Goal: Transaction & Acquisition: Purchase product/service

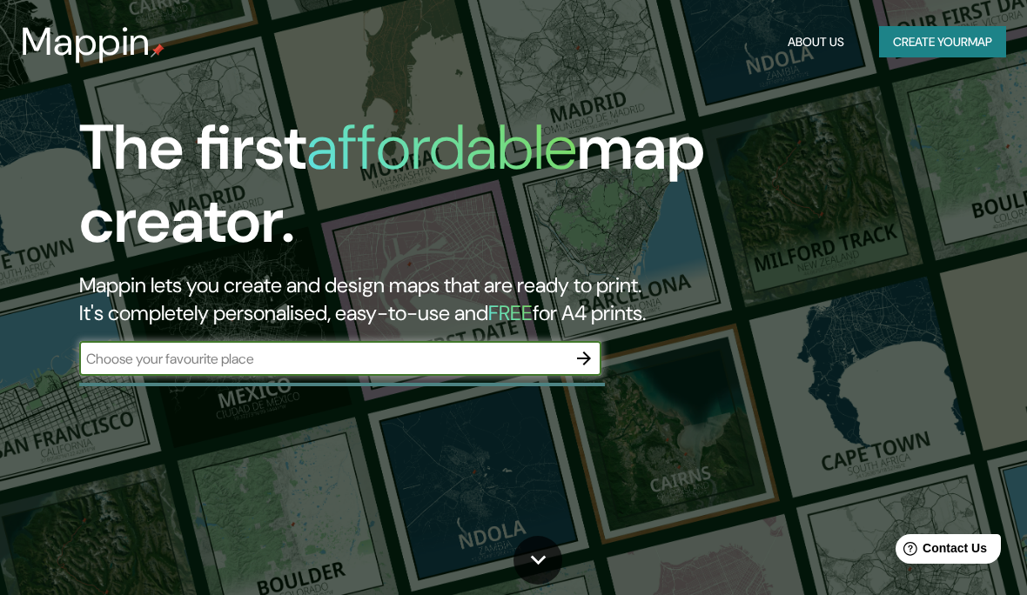
click at [945, 37] on button "Create your map" at bounding box center [942, 42] width 127 height 32
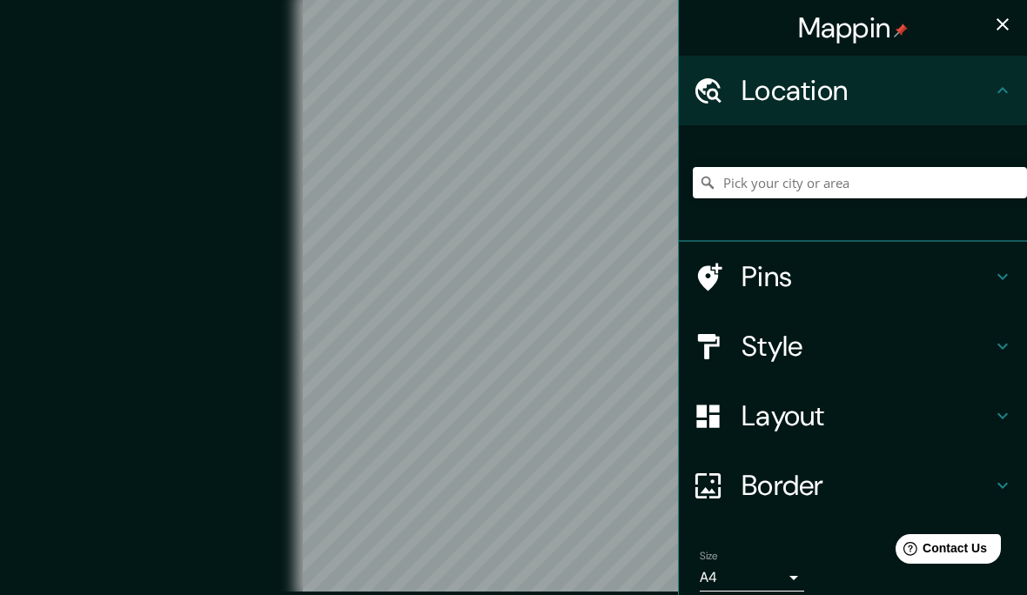
click at [842, 339] on h4 "Style" at bounding box center [867, 346] width 251 height 35
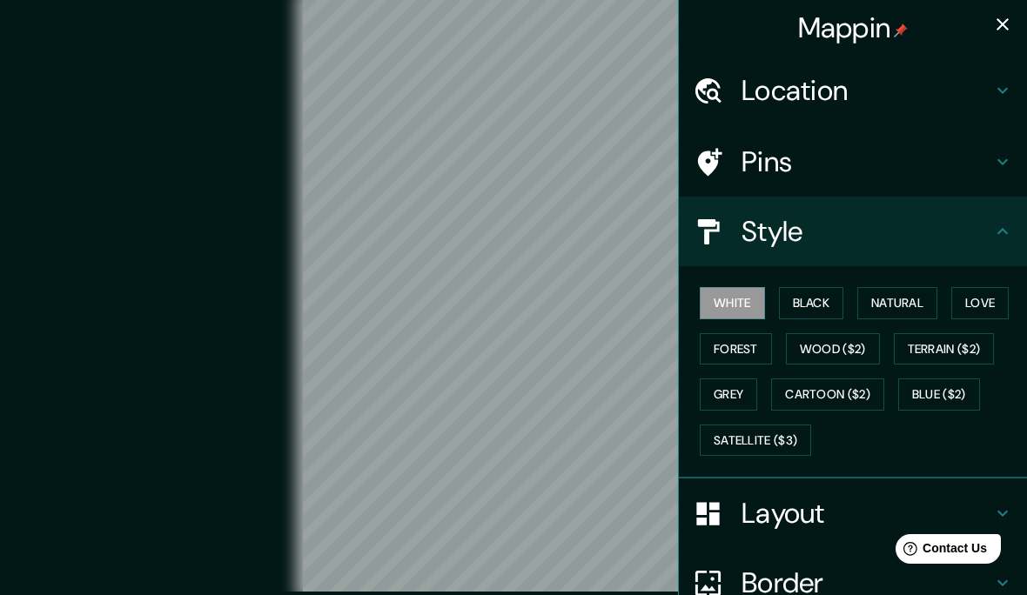
click at [919, 299] on button "Natural" at bounding box center [897, 303] width 80 height 32
click at [769, 346] on button "Forest" at bounding box center [736, 349] width 72 height 32
click at [860, 346] on button "Wood ($2)" at bounding box center [833, 349] width 94 height 32
click at [923, 298] on button "Natural" at bounding box center [897, 303] width 80 height 32
click at [1000, 298] on button "Love" at bounding box center [979, 303] width 57 height 32
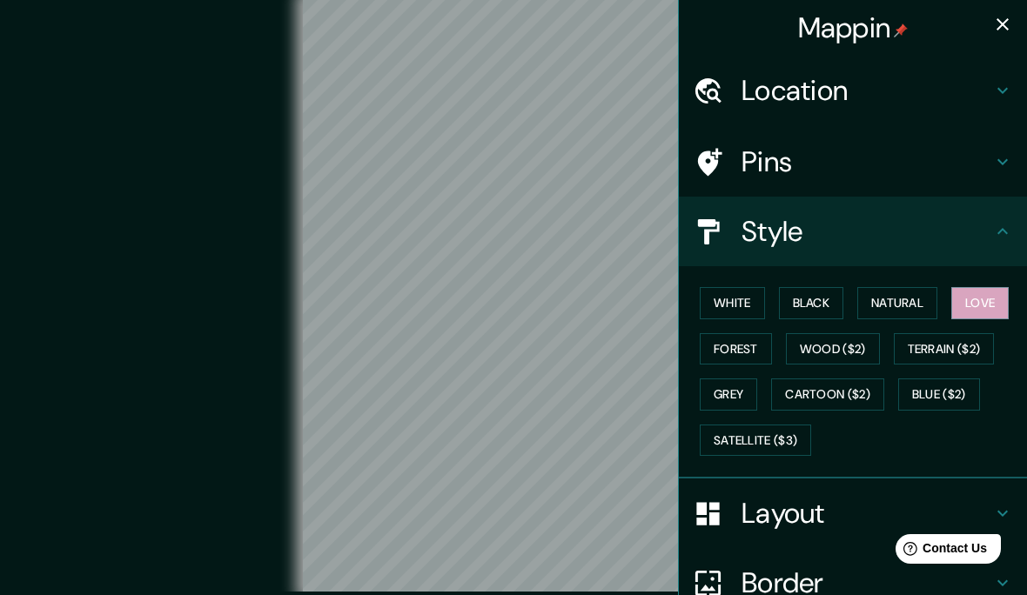
click at [876, 335] on button "Wood ($2)" at bounding box center [833, 349] width 94 height 32
click at [971, 341] on button "Terrain ($2)" at bounding box center [944, 349] width 101 height 32
click at [855, 386] on button "Cartoon ($2)" at bounding box center [827, 395] width 113 height 32
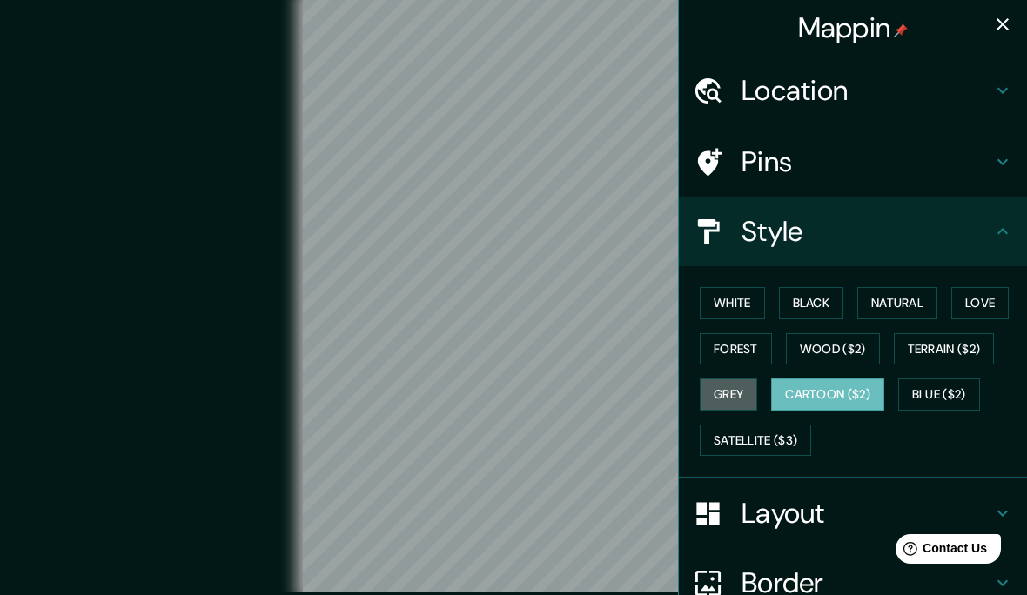
click at [737, 386] on button "Grey" at bounding box center [728, 395] width 57 height 32
click at [979, 345] on button "Terrain ($2)" at bounding box center [944, 349] width 101 height 32
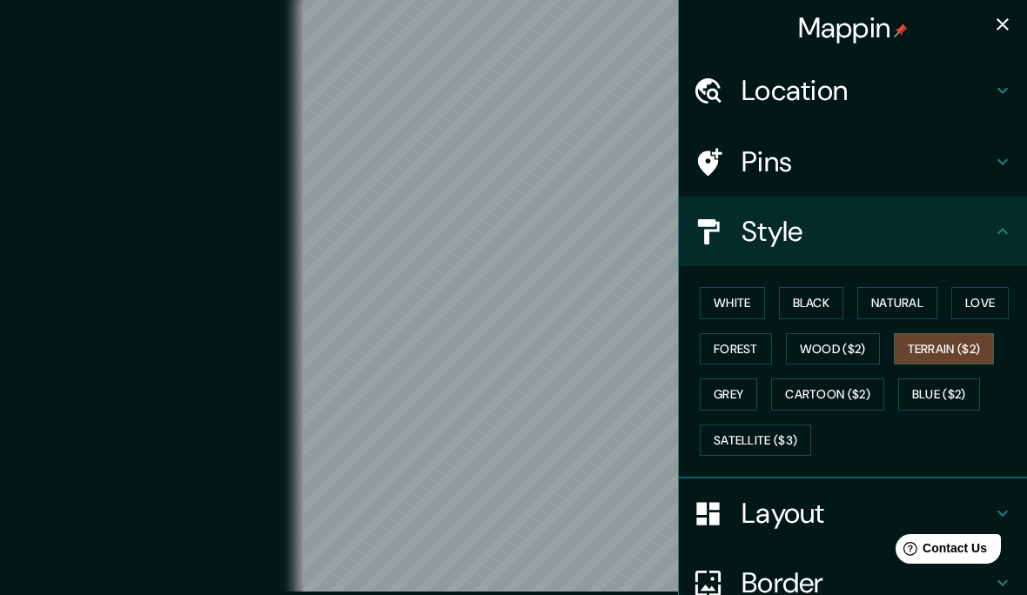
click at [757, 341] on button "Forest" at bounding box center [736, 349] width 72 height 32
click at [856, 504] on h4 "Layout" at bounding box center [867, 513] width 251 height 35
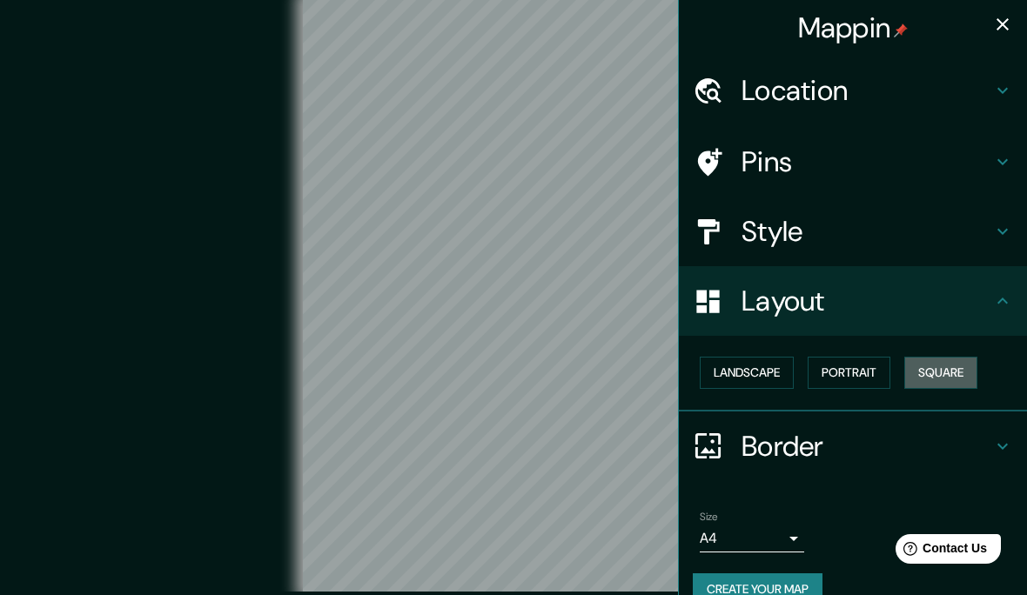
click at [963, 369] on button "Square" at bounding box center [940, 373] width 73 height 32
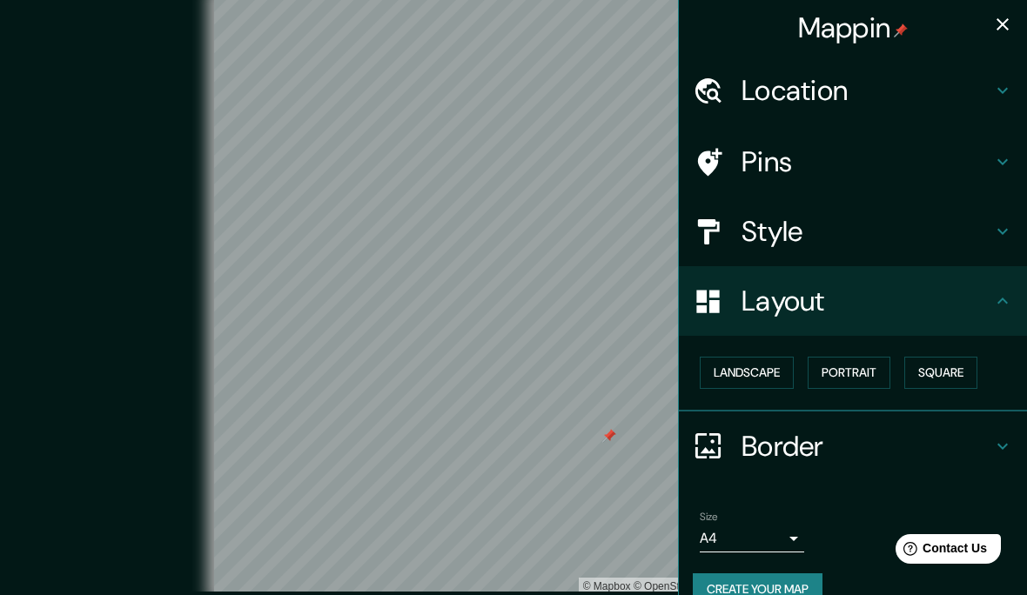
click at [836, 155] on h4 "Pins" at bounding box center [867, 161] width 251 height 35
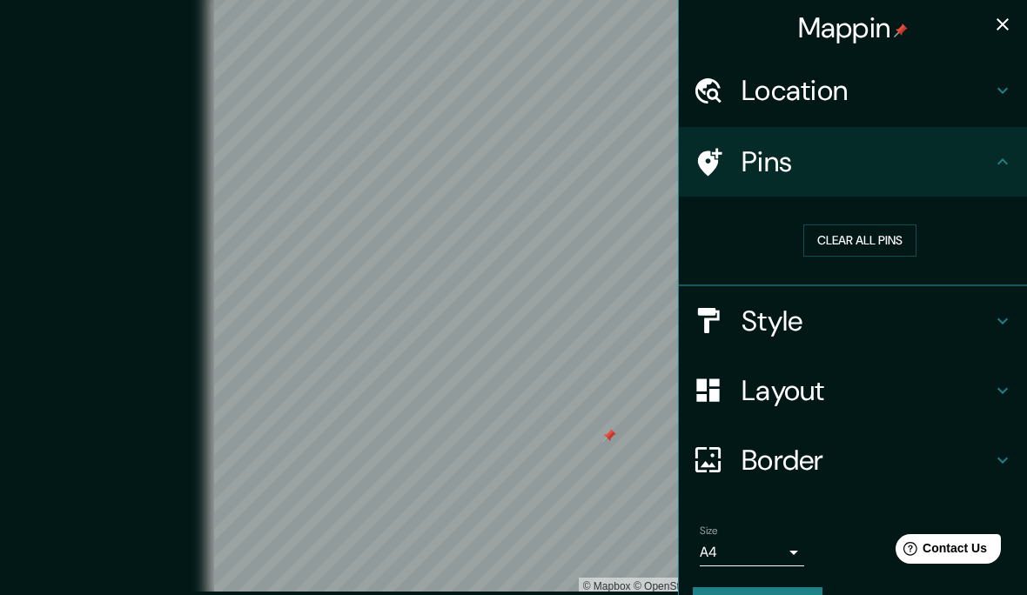
click at [896, 232] on button "Clear all pins" at bounding box center [859, 241] width 113 height 32
click at [803, 587] on button "Create your map" at bounding box center [758, 603] width 130 height 32
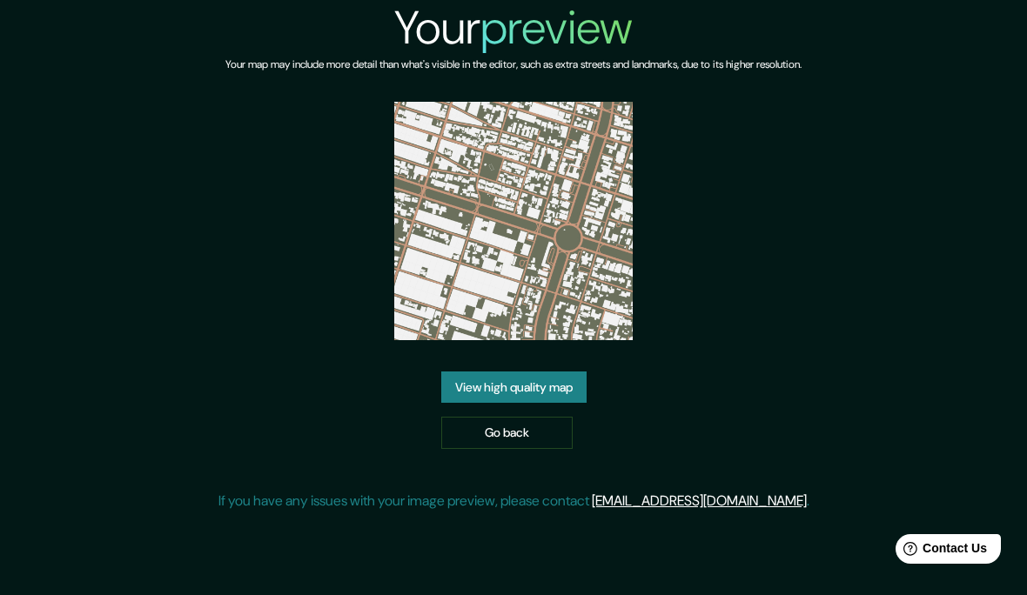
click at [571, 404] on link "View high quality map" at bounding box center [513, 388] width 145 height 32
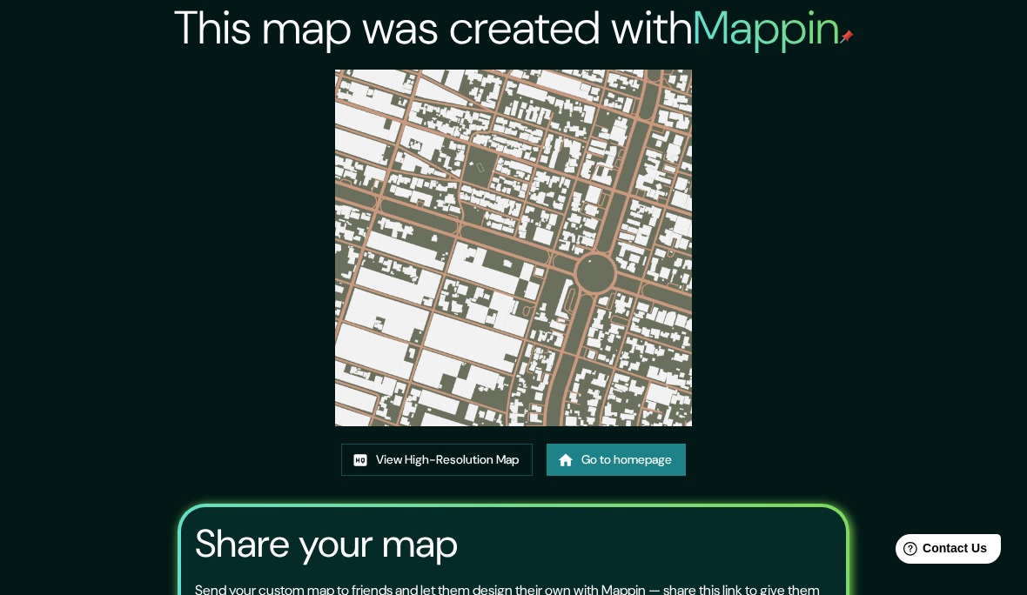
click at [501, 476] on link "View High-Resolution Map" at bounding box center [436, 460] width 191 height 32
